Goal: Task Accomplishment & Management: Complete application form

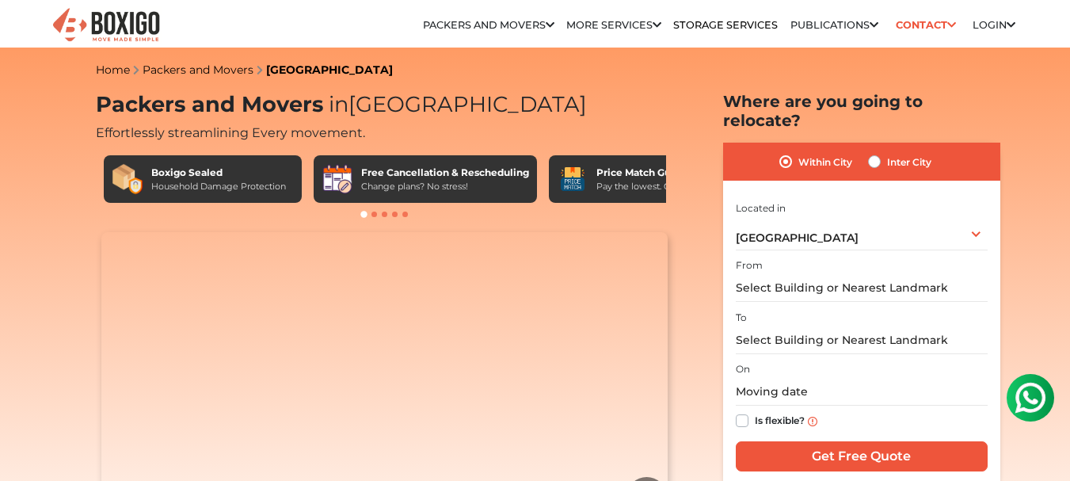
click at [891, 152] on label "Inter City" at bounding box center [909, 161] width 44 height 19
click at [881, 152] on input "Inter City" at bounding box center [874, 160] width 13 height 16
radio input "true"
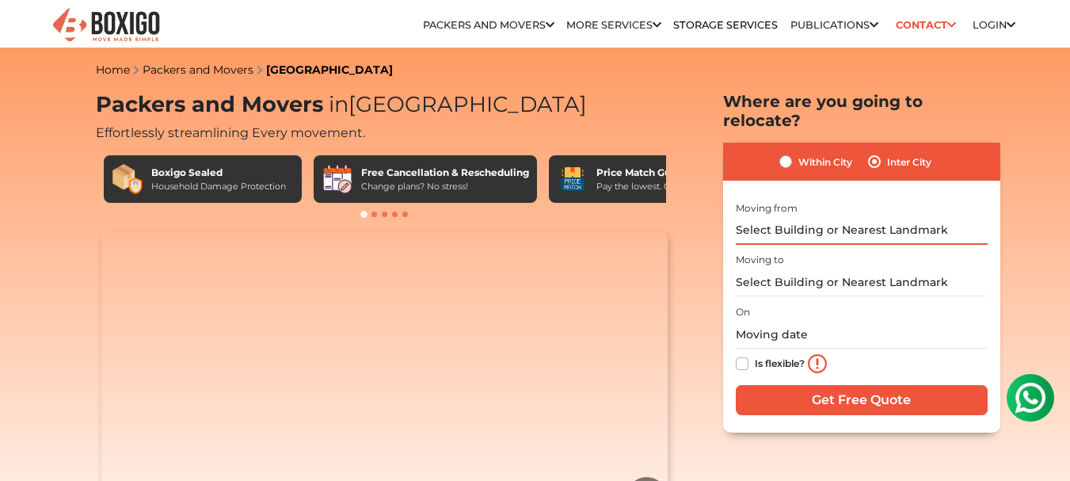
click at [854, 217] on input "text" at bounding box center [862, 231] width 252 height 28
click at [825, 270] on input "text" at bounding box center [862, 283] width 252 height 28
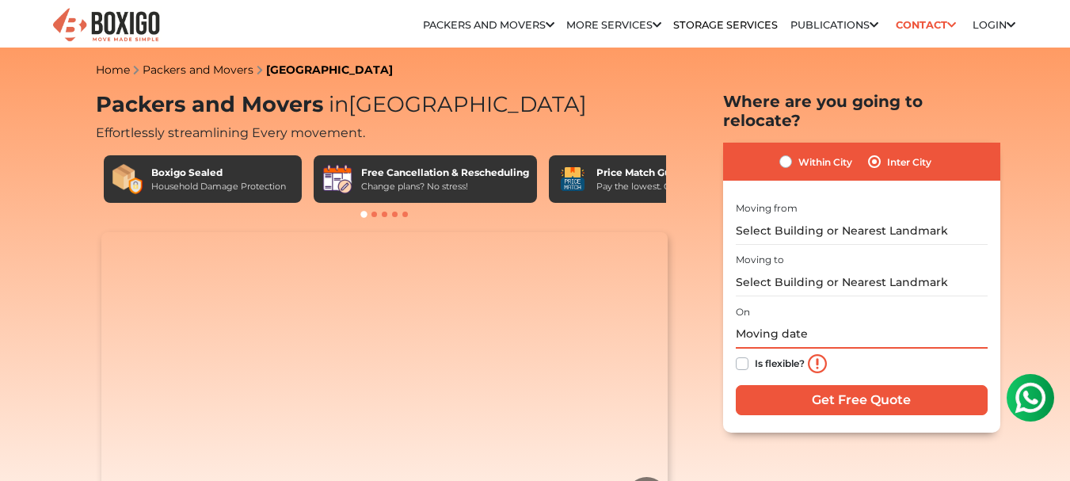
click at [822, 321] on input "text" at bounding box center [862, 335] width 252 height 28
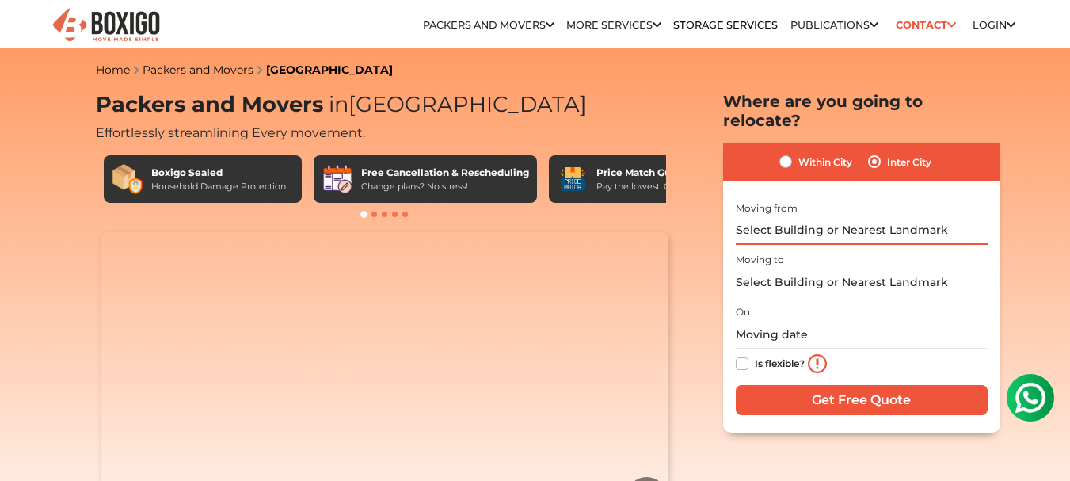
click at [916, 217] on input "text" at bounding box center [862, 231] width 252 height 28
type input "c"
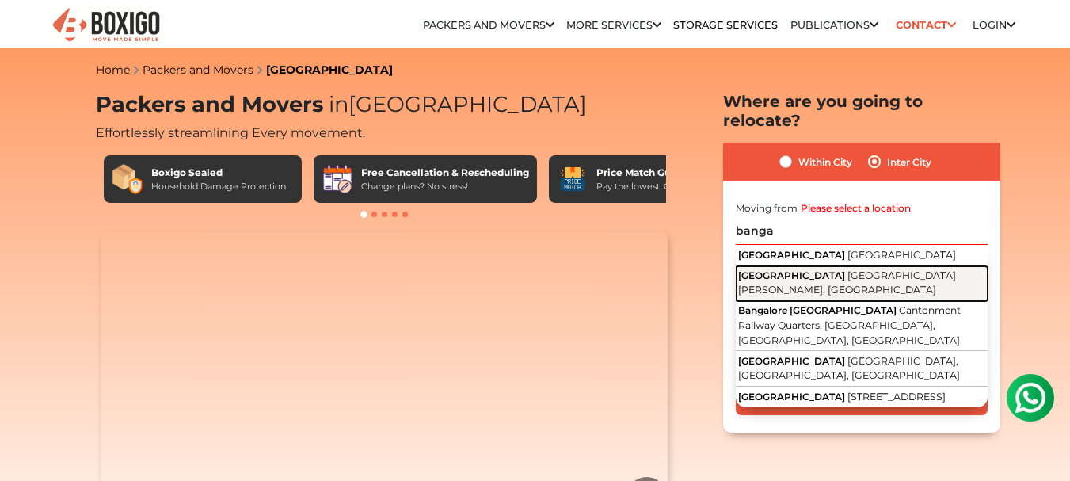
click at [852, 269] on span "[GEOGRAPHIC_DATA][PERSON_NAME], [GEOGRAPHIC_DATA]" at bounding box center [847, 282] width 218 height 27
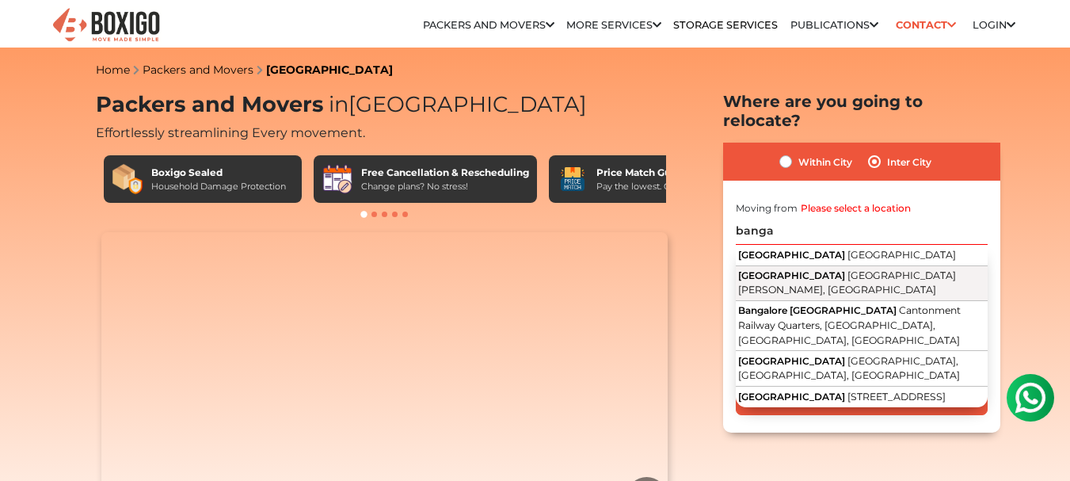
type input "[GEOGRAPHIC_DATA], [GEOGRAPHIC_DATA][PERSON_NAME], [GEOGRAPHIC_DATA]"
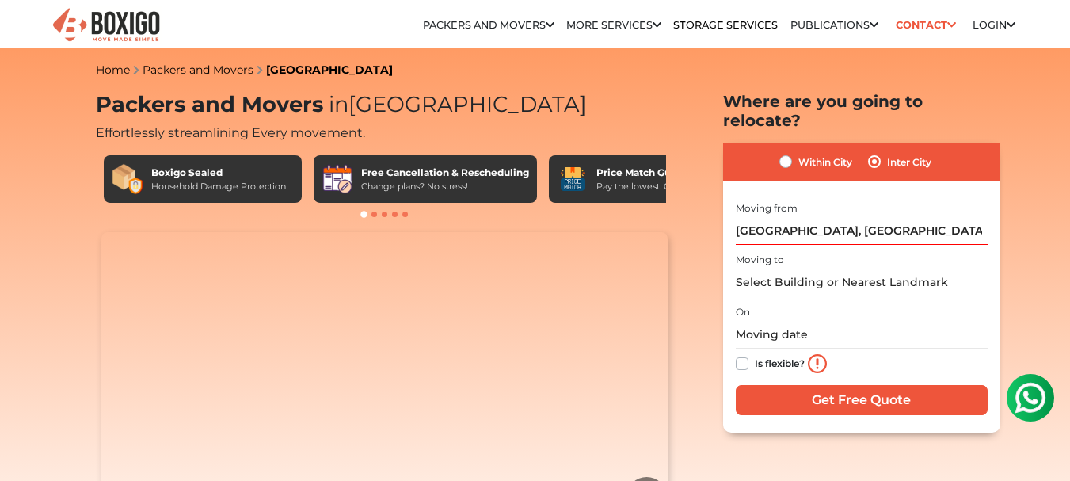
click at [378, 215] on div at bounding box center [385, 215] width 578 height 16
click at [374, 215] on span at bounding box center [375, 215] width 6 height 6
click at [384, 215] on span at bounding box center [385, 215] width 6 height 6
click at [388, 214] on div at bounding box center [385, 215] width 578 height 16
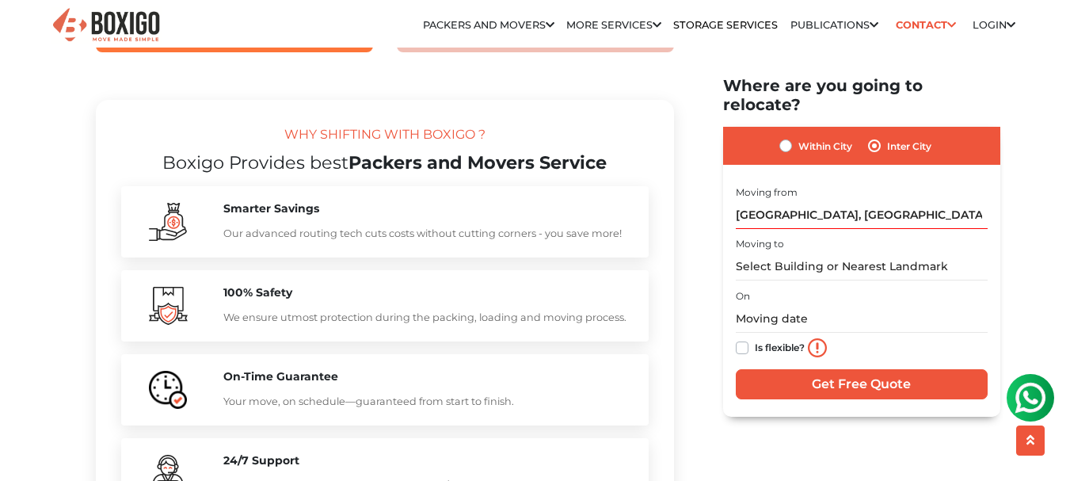
scroll to position [1426, 0]
click at [393, 174] on h2 "Boxigo Provides best Packers and Movers Service" at bounding box center [385, 163] width 528 height 21
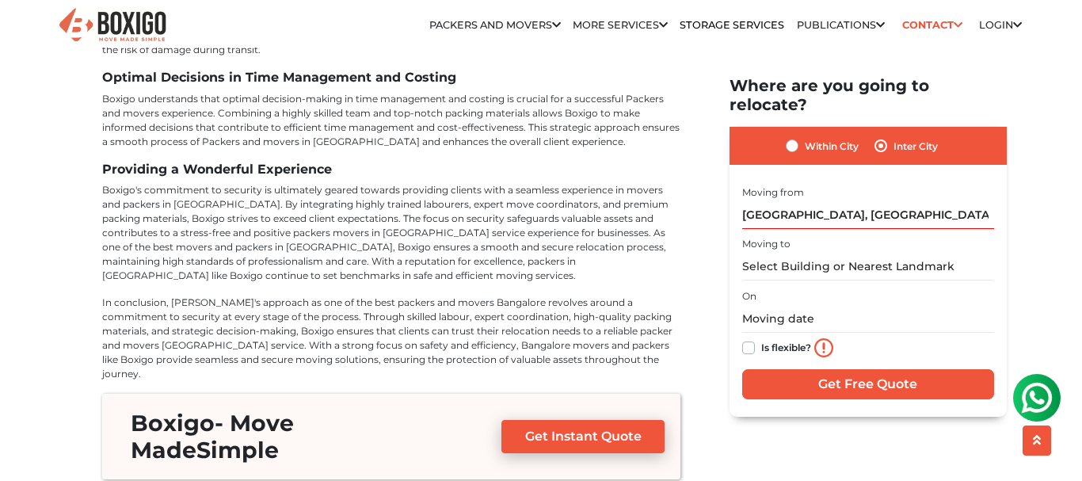
scroll to position [7532, 0]
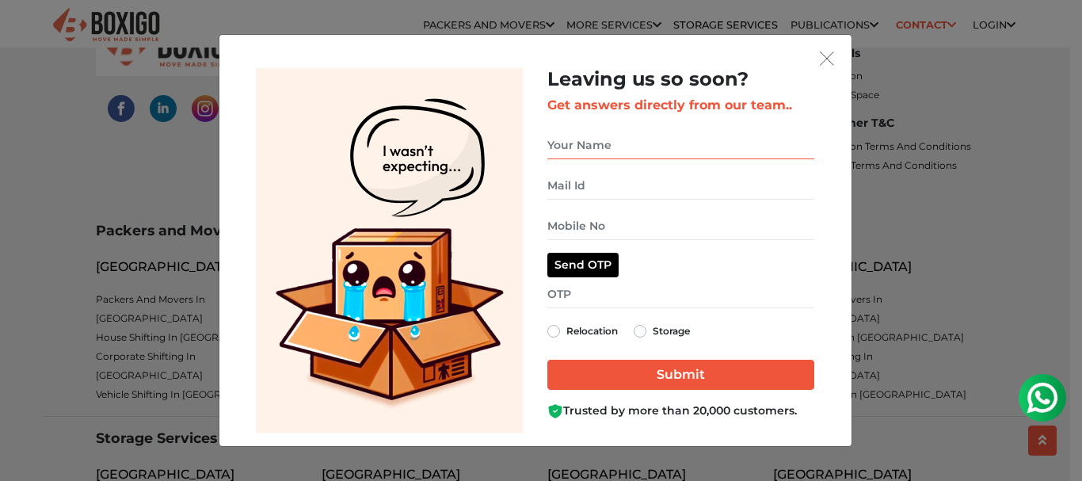
click at [684, 149] on input "get free quote dialog" at bounding box center [680, 146] width 267 height 28
click at [678, 185] on input "get free quote dialog" at bounding box center [680, 186] width 267 height 28
click at [669, 234] on input "get free quote dialog" at bounding box center [680, 226] width 267 height 28
